Goal: Use online tool/utility: Use online tool/utility

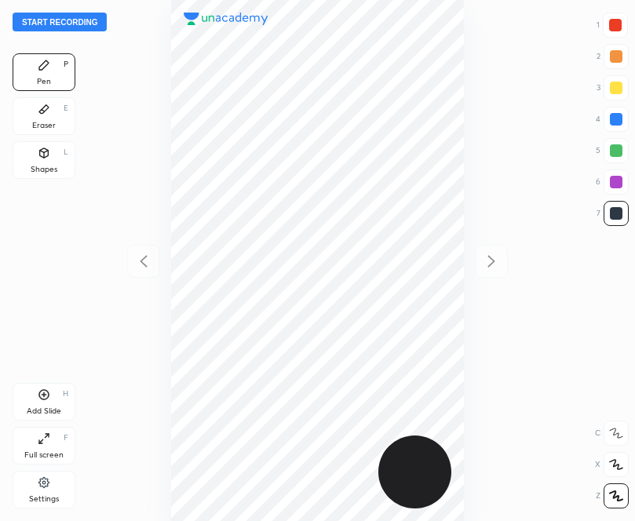
scroll to position [521, 383]
click at [76, 34] on div "Start recording 1 2 3 4 5 6 7 R O A L C X Z Erase all C X Z Pen P Eraser E Shap…" at bounding box center [317, 260] width 635 height 521
click at [76, 24] on button "Start recording" at bounding box center [60, 22] width 94 height 19
click at [614, 20] on div at bounding box center [615, 25] width 13 height 13
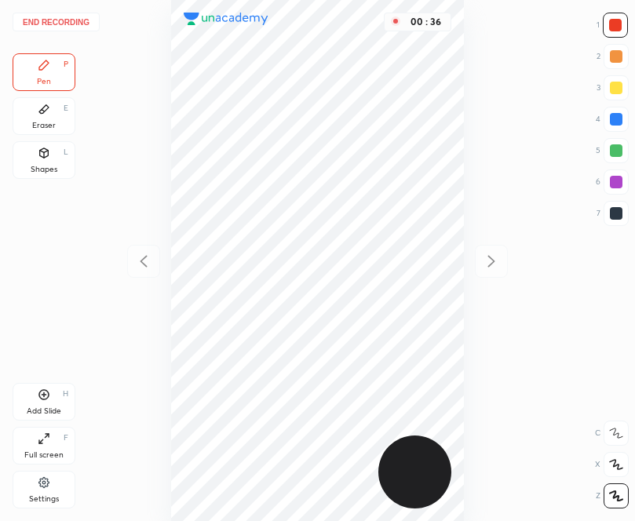
click at [620, 118] on div at bounding box center [615, 119] width 13 height 13
click at [615, 180] on div at bounding box center [615, 182] width 13 height 13
click at [613, 210] on div at bounding box center [615, 213] width 13 height 13
click at [613, 178] on div at bounding box center [615, 182] width 13 height 13
click at [617, 212] on div at bounding box center [615, 213] width 13 height 13
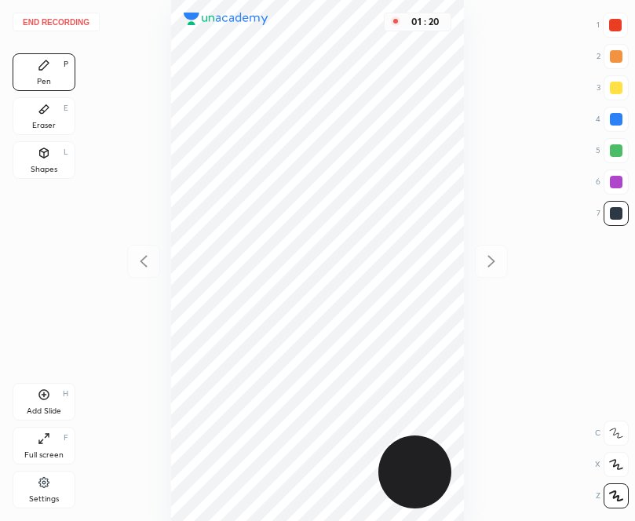
click at [48, 391] on icon at bounding box center [44, 395] width 10 height 10
click at [139, 258] on icon at bounding box center [143, 261] width 19 height 19
click at [489, 258] on icon at bounding box center [491, 261] width 19 height 19
click at [135, 264] on icon at bounding box center [143, 261] width 19 height 19
click at [489, 261] on icon at bounding box center [491, 261] width 19 height 19
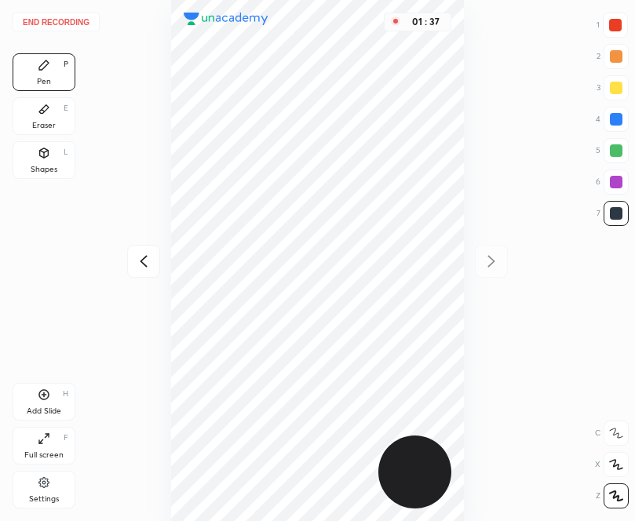
click at [71, 25] on button "End recording" at bounding box center [56, 22] width 87 height 19
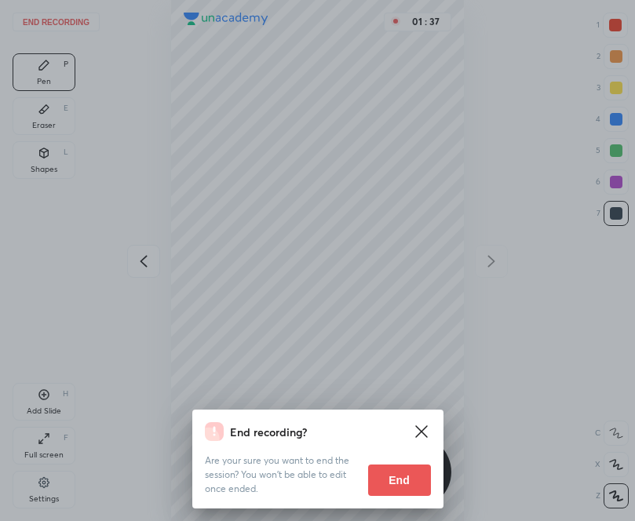
click at [395, 473] on button "End" at bounding box center [399, 479] width 63 height 31
